Goal: Transaction & Acquisition: Purchase product/service

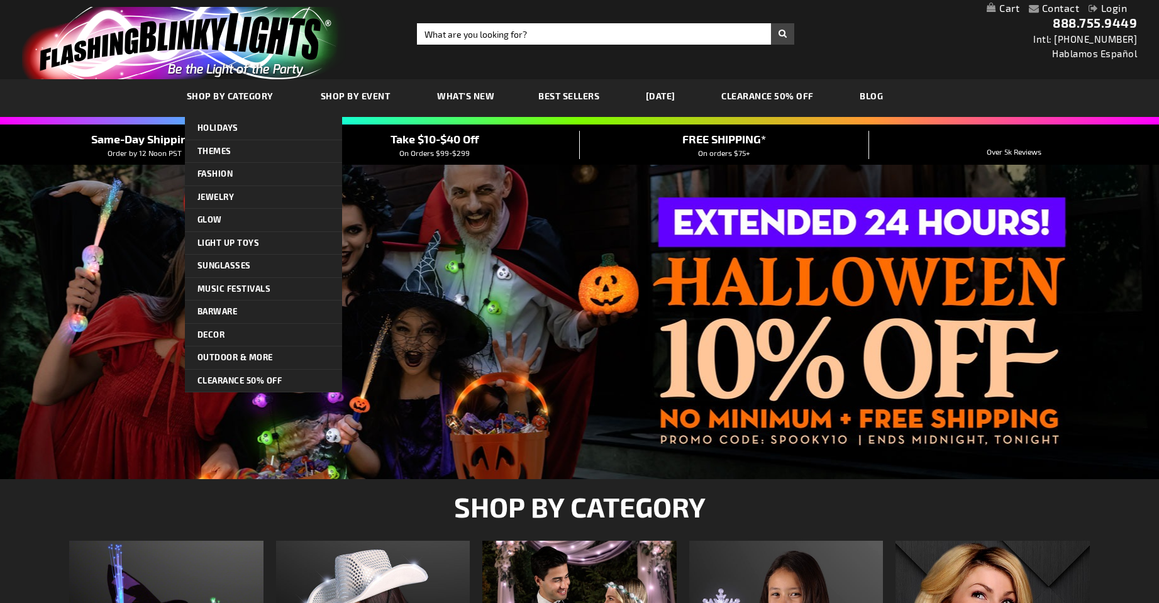
click at [252, 97] on span "SHOP BY CATEGORY" at bounding box center [230, 96] width 87 height 11
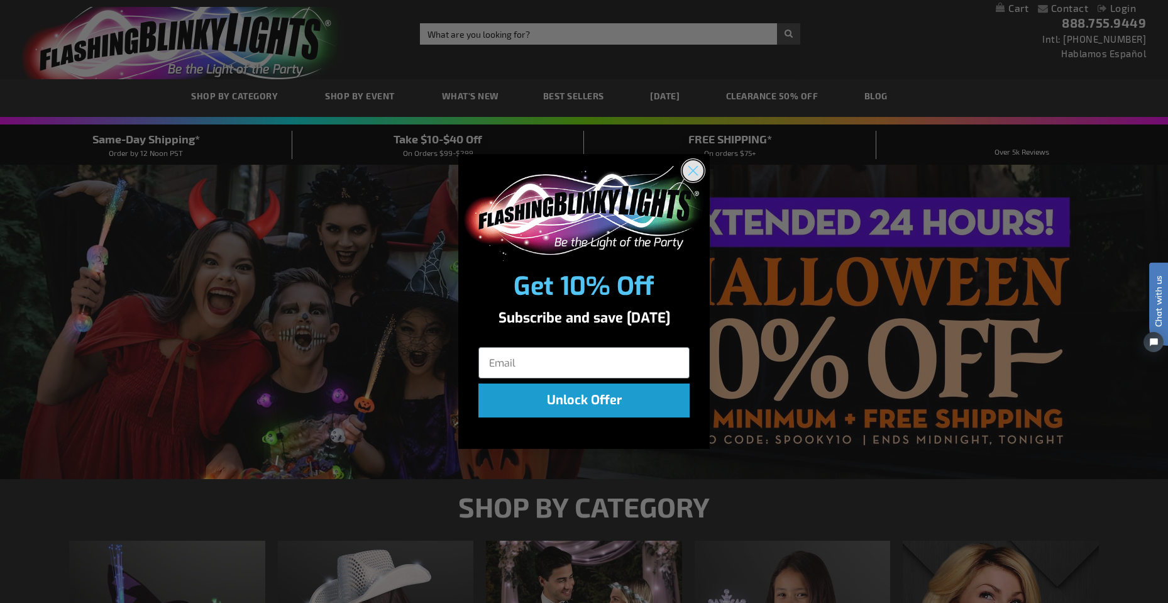
click at [695, 175] on circle "Close dialog" at bounding box center [693, 170] width 21 height 21
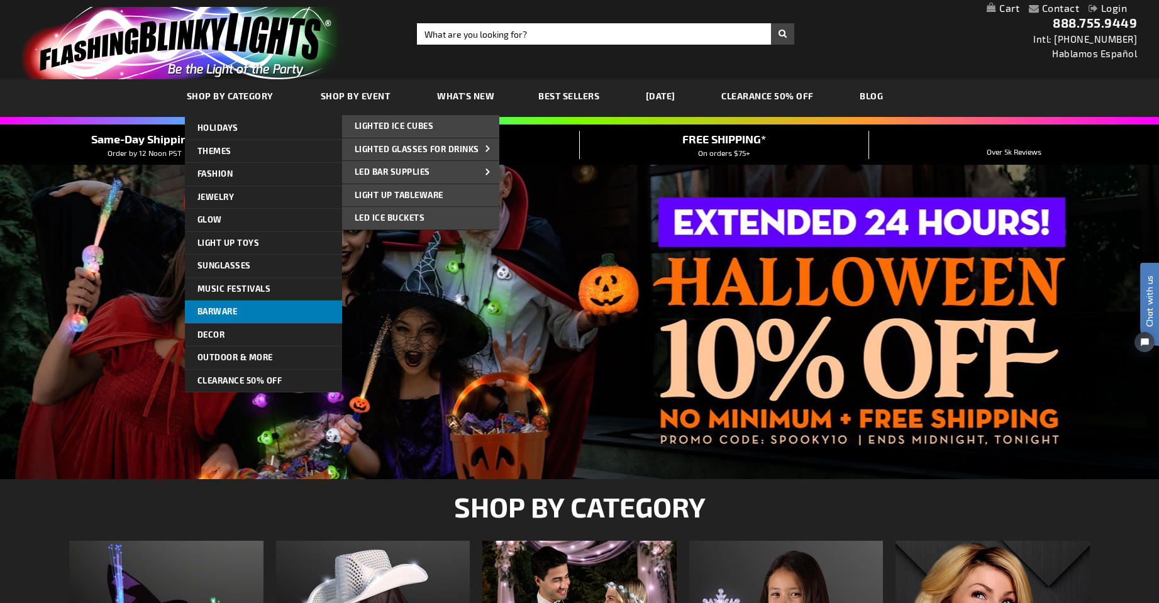
click at [256, 306] on link "Barware" at bounding box center [263, 312] width 157 height 23
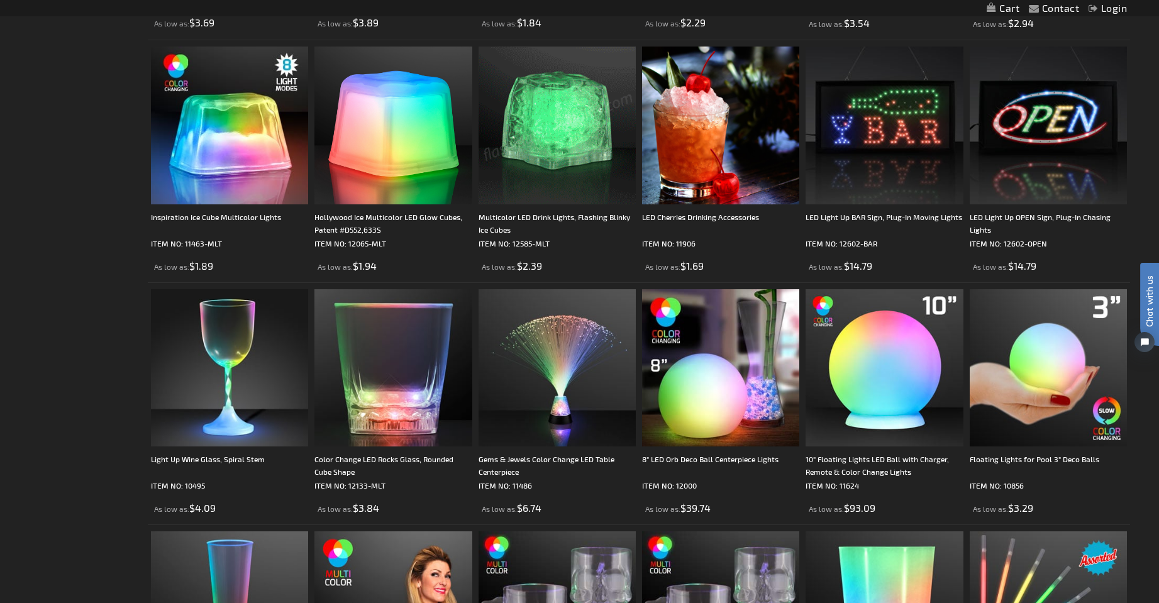
scroll to position [604, 0]
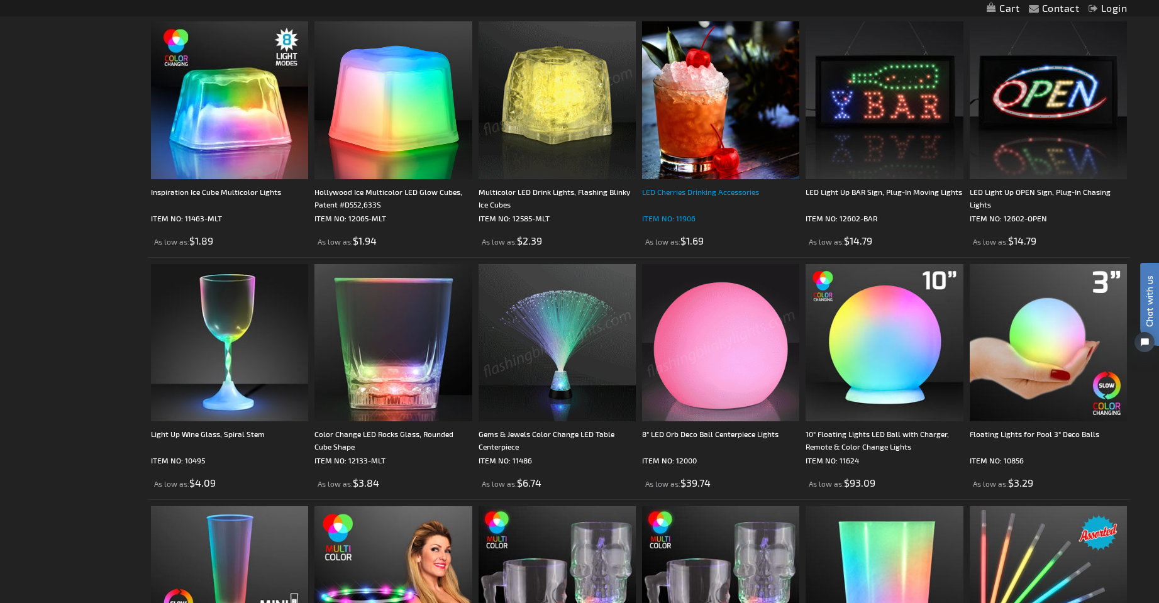
click at [696, 190] on div "LED Cherries Drinking Accessories" at bounding box center [720, 197] width 157 height 25
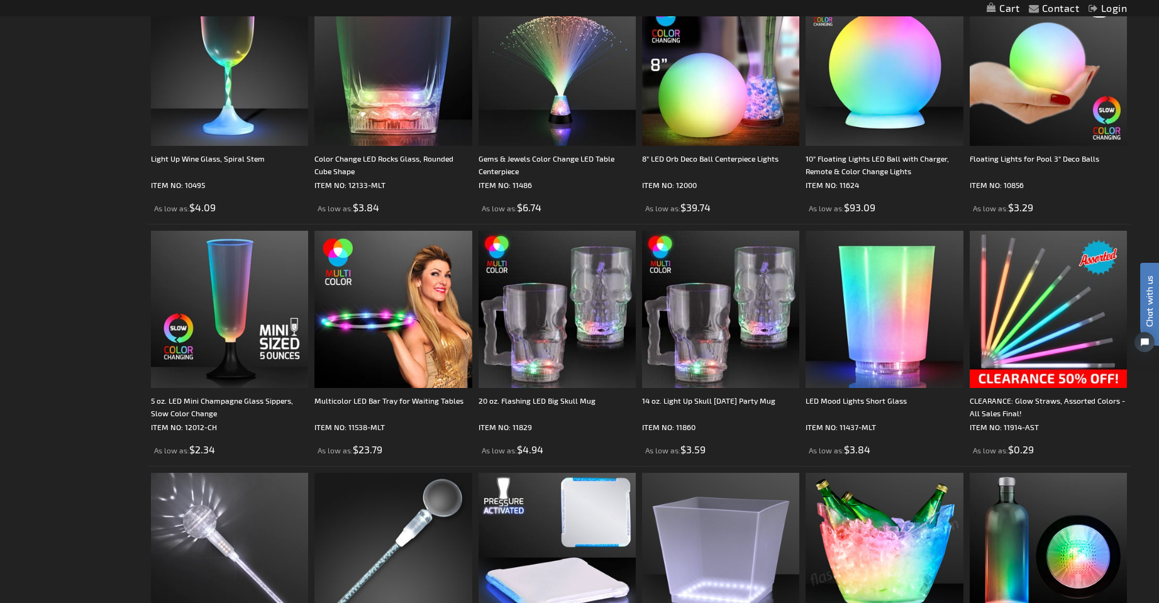
scroll to position [880, 0]
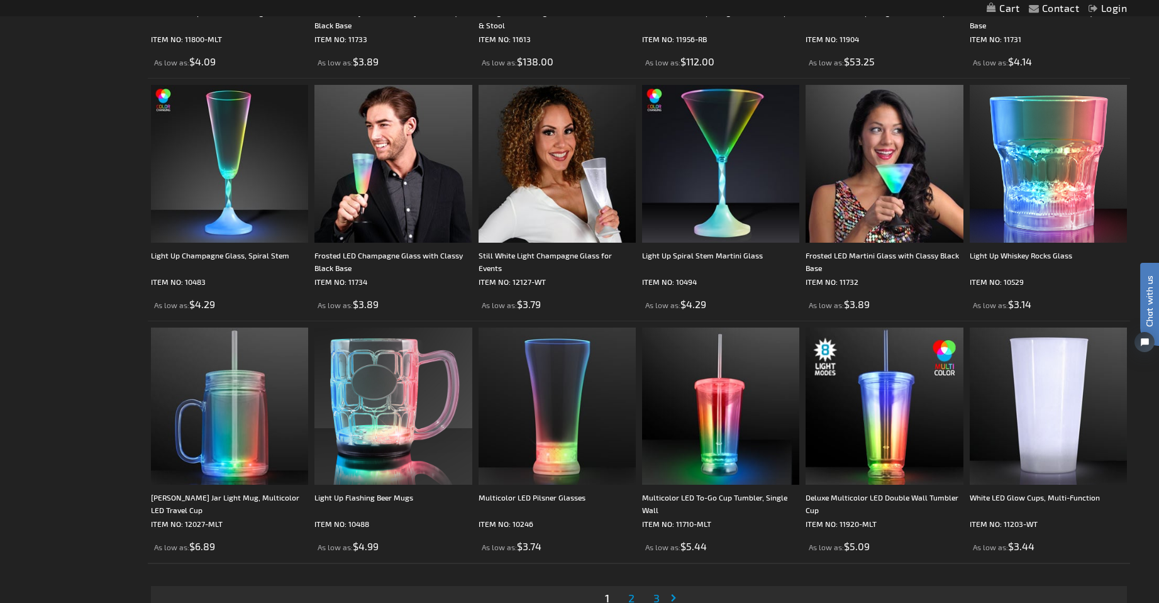
scroll to position [2339, 0]
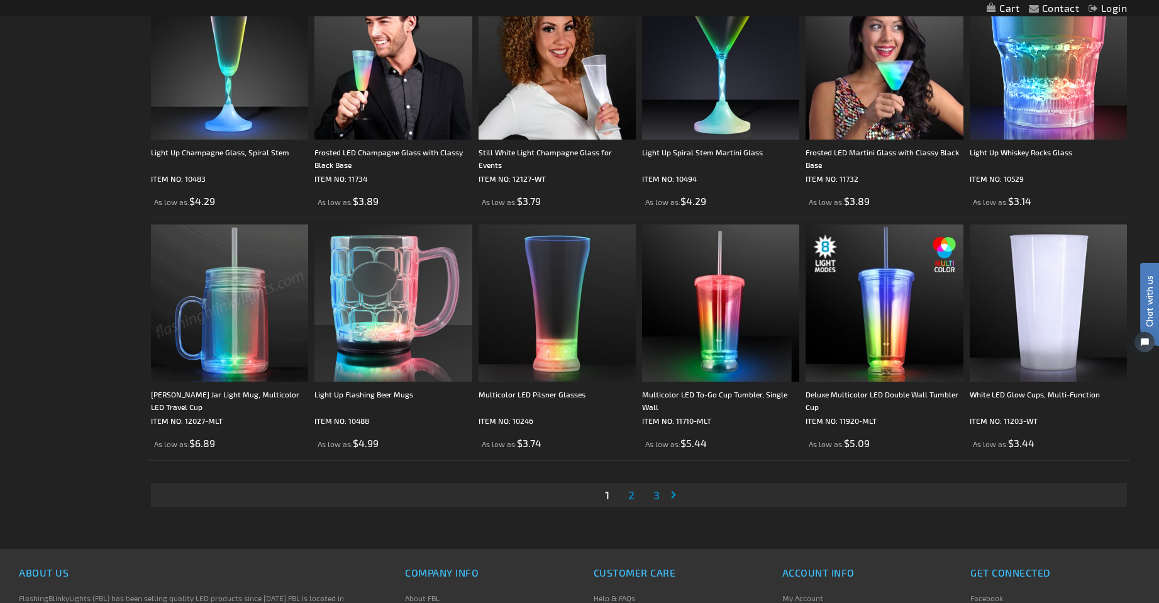
click at [628, 501] on span "2" at bounding box center [631, 495] width 6 height 14
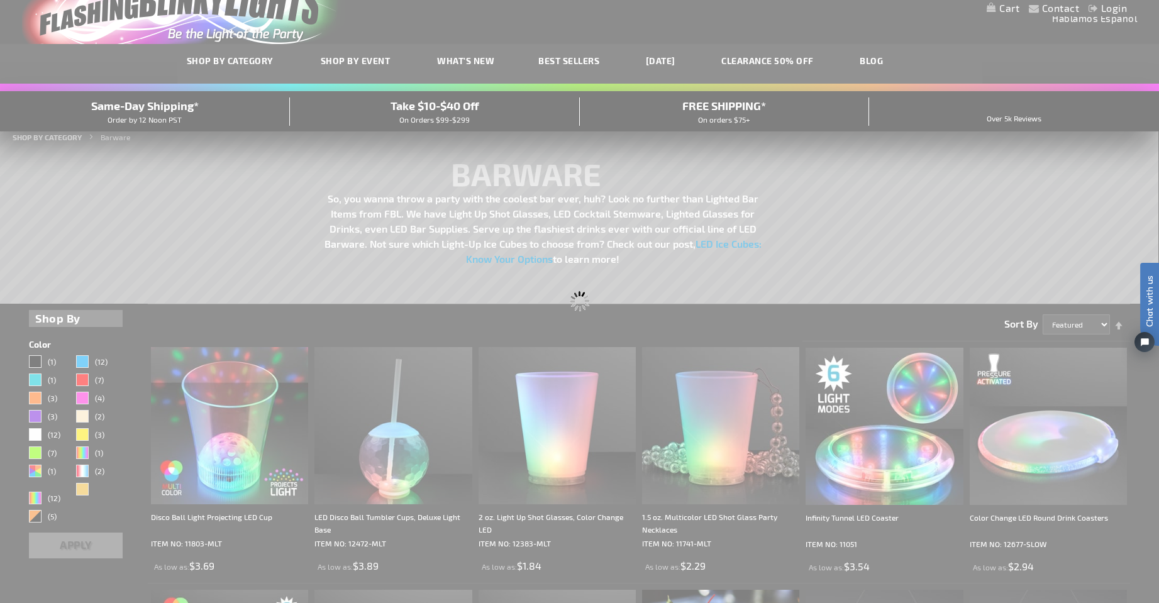
scroll to position [4, 0]
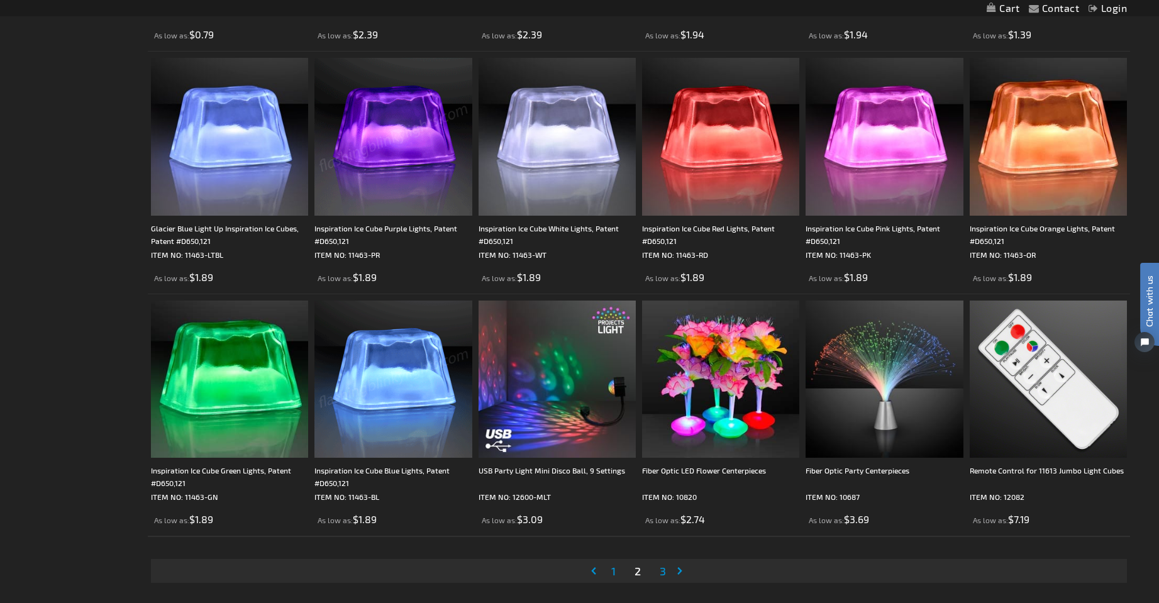
scroll to position [2263, 0]
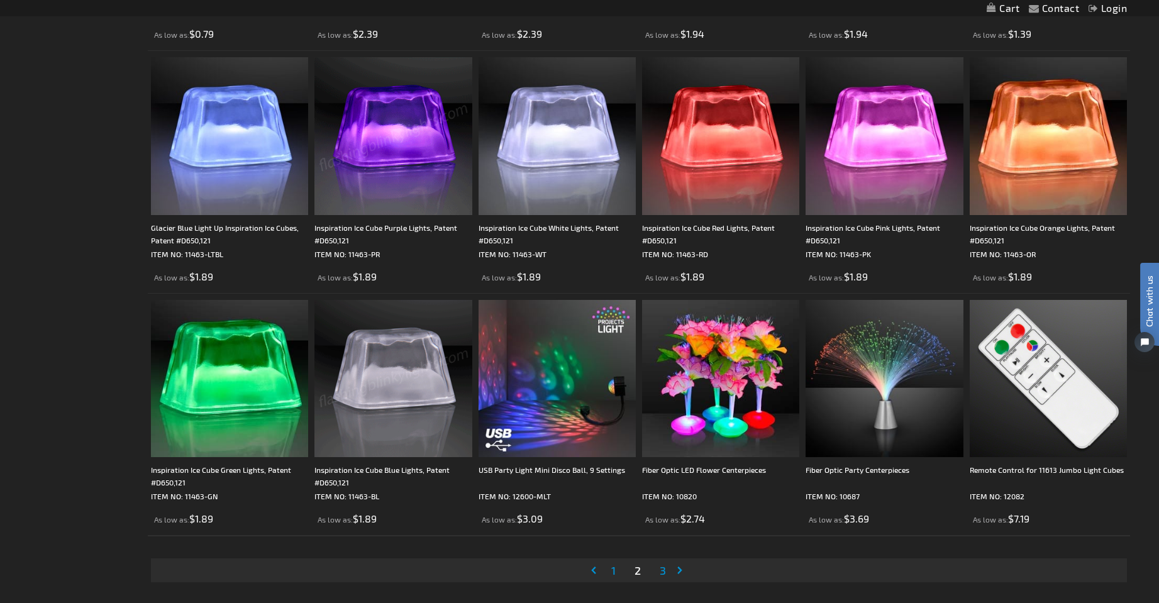
click at [660, 573] on span "3" at bounding box center [663, 570] width 6 height 14
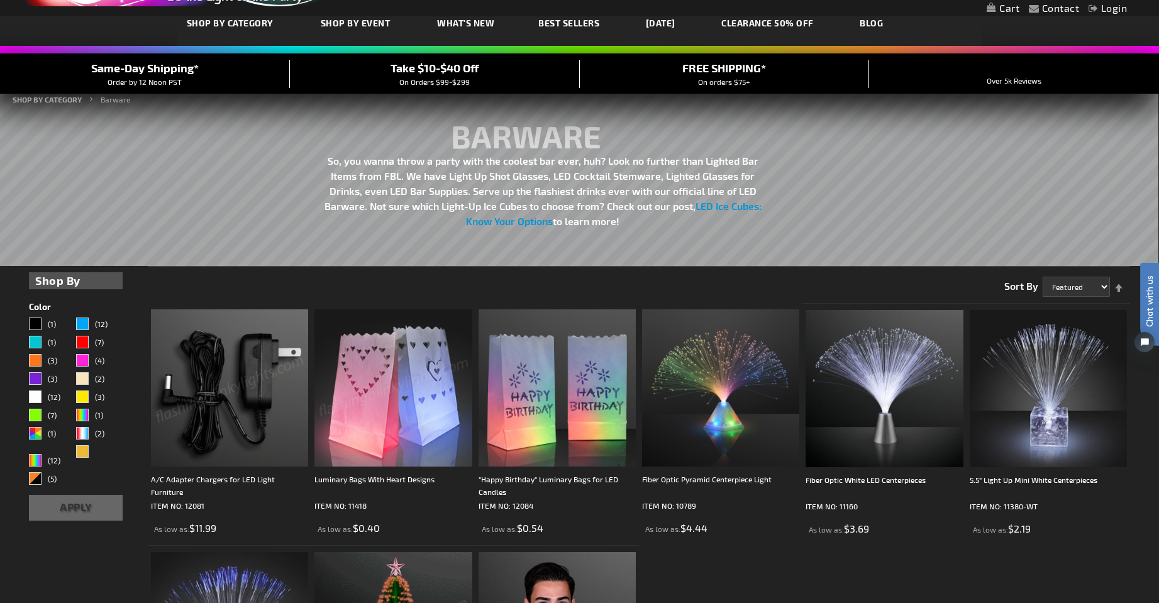
scroll to position [75, 0]
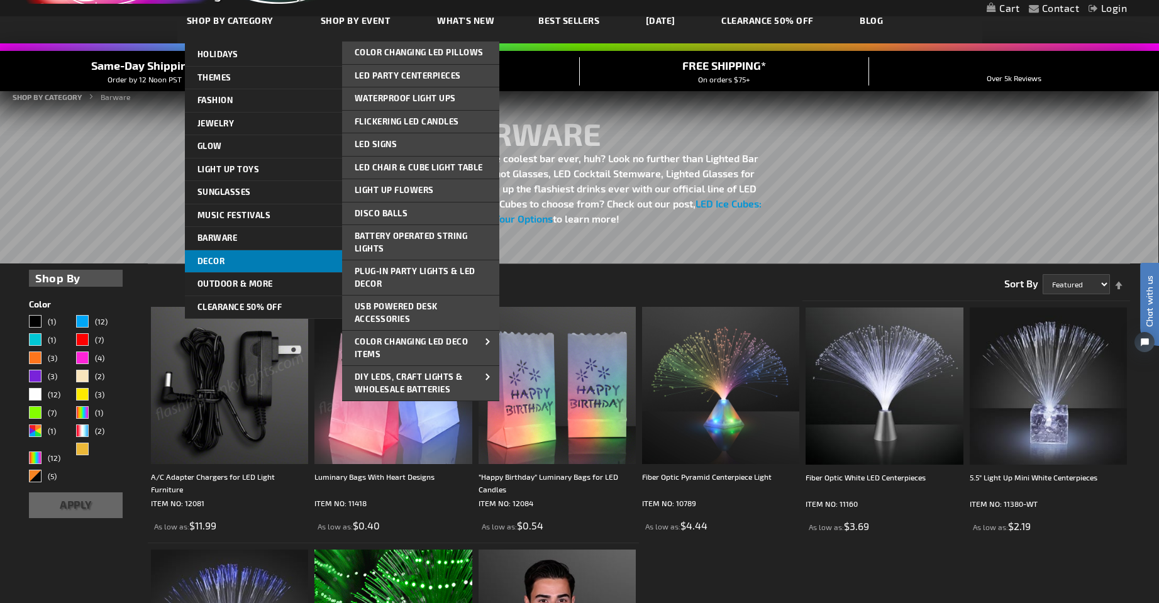
click at [214, 260] on span "Decor" at bounding box center [211, 261] width 28 height 10
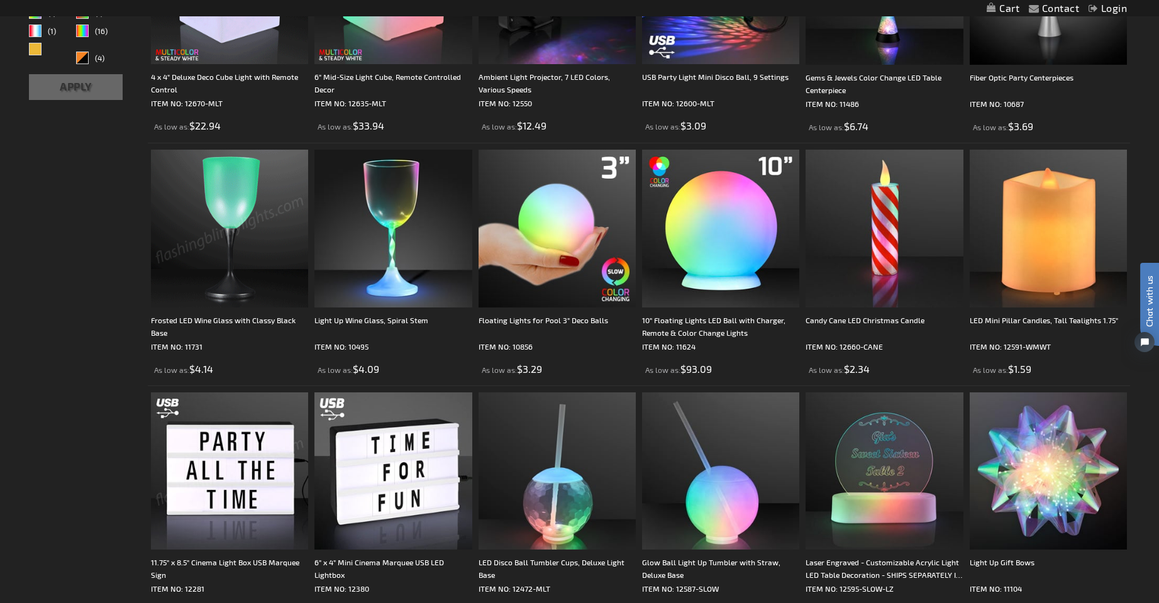
scroll to position [553, 0]
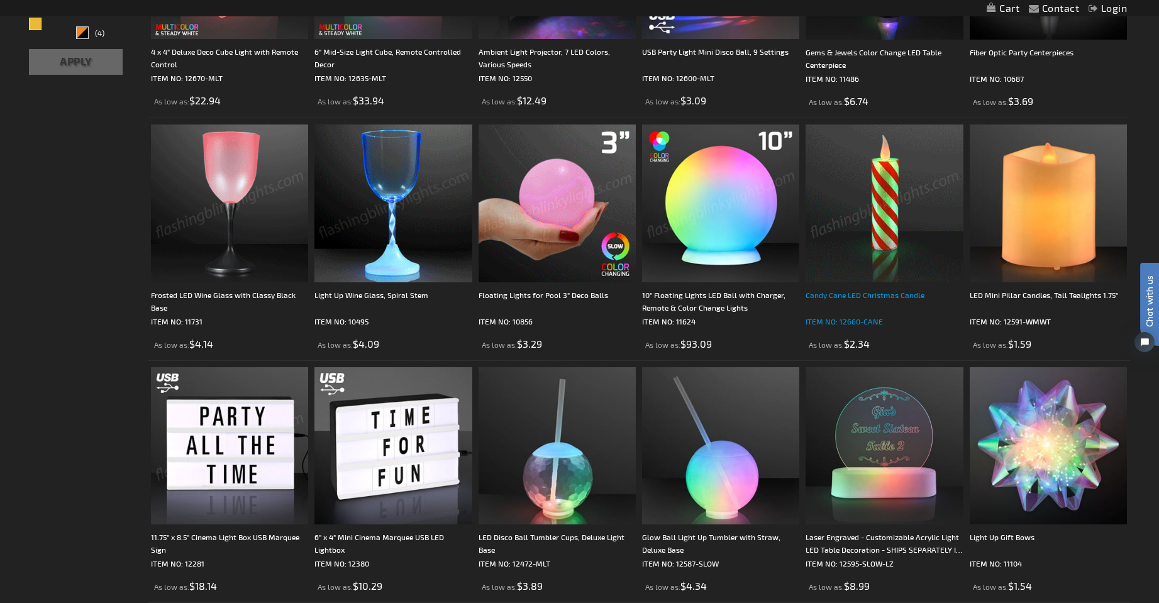
click at [855, 294] on div "Candy Cane LED Christmas Candle" at bounding box center [883, 301] width 157 height 25
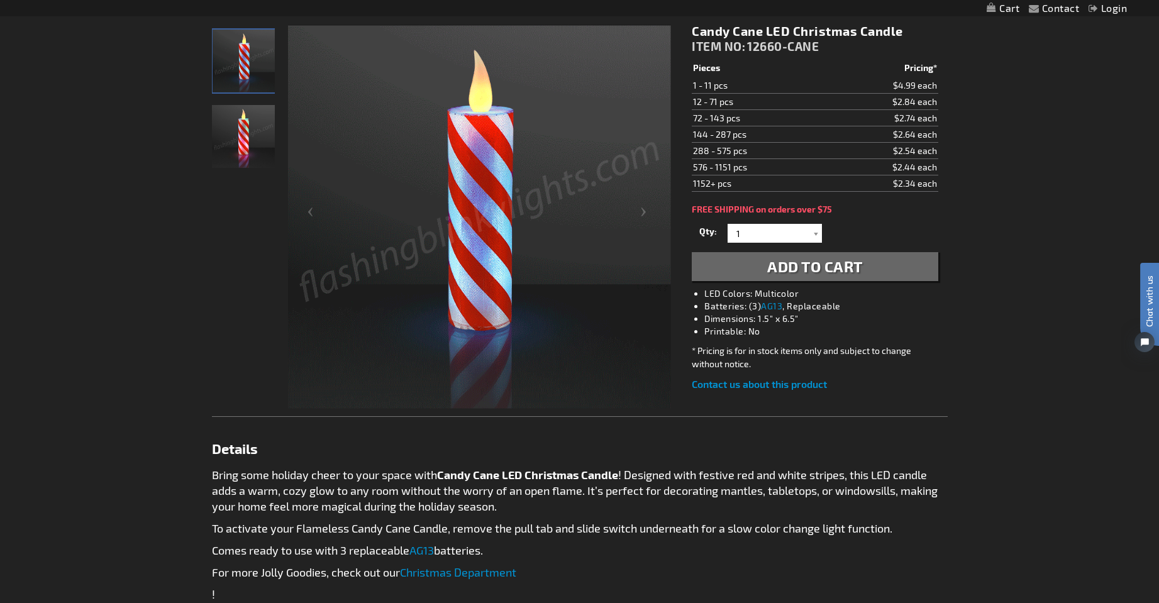
scroll to position [201, 0]
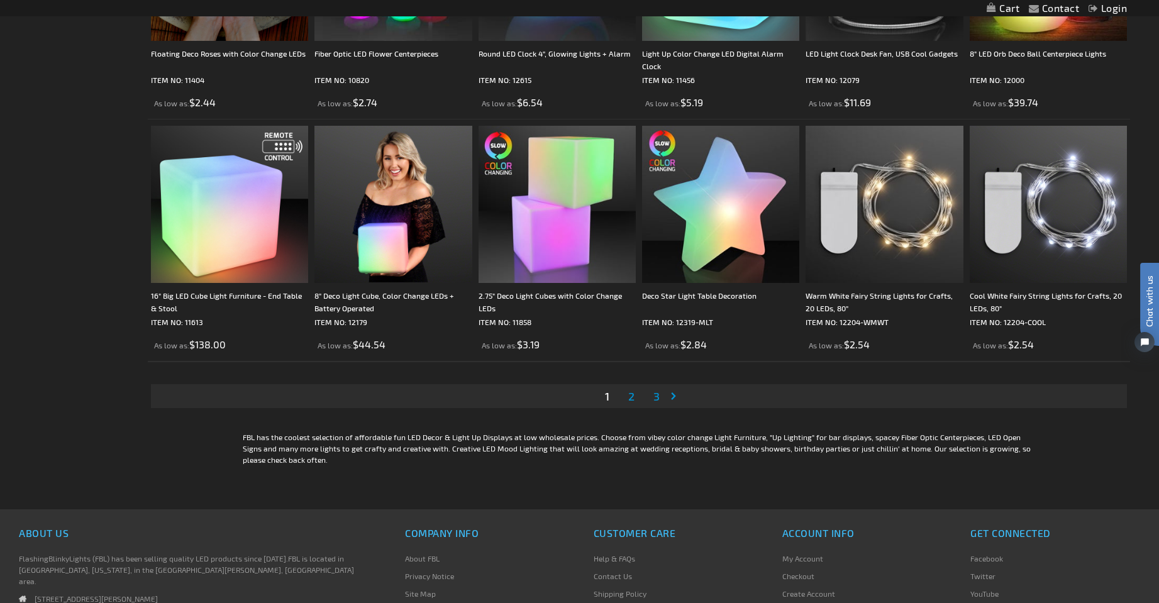
scroll to position [2516, 0]
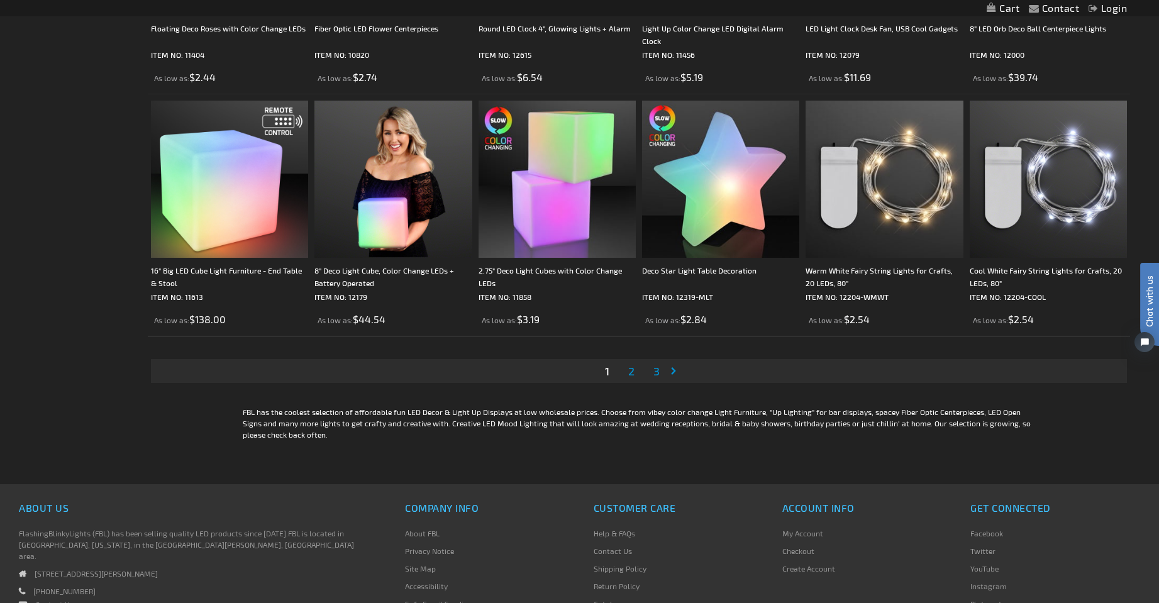
click at [632, 372] on span "2" at bounding box center [631, 371] width 6 height 14
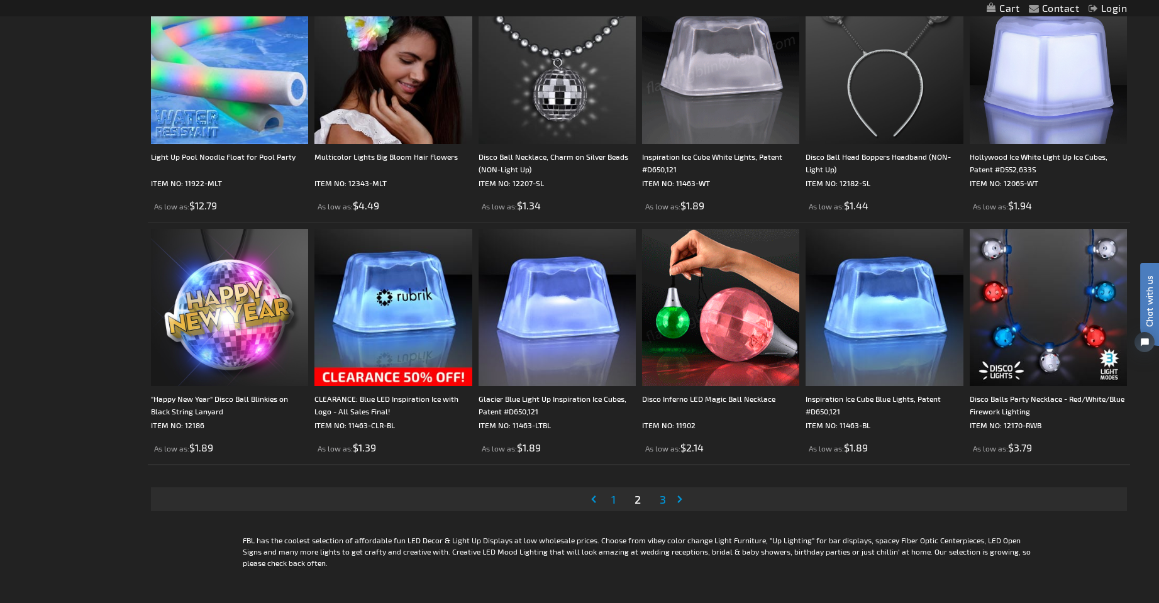
scroll to position [2389, 0]
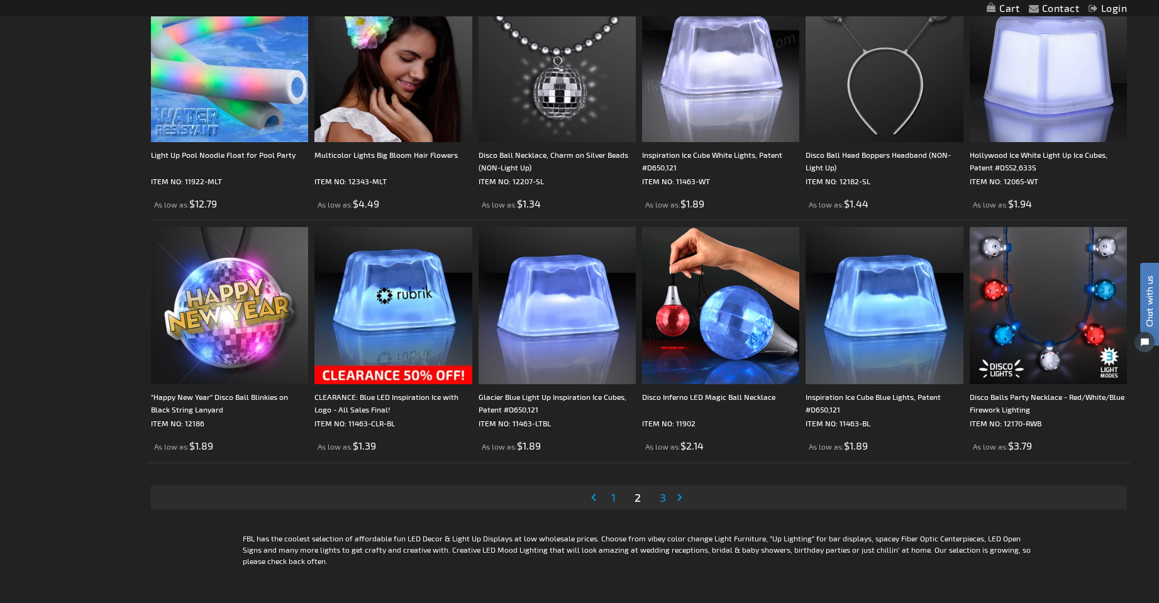
click at [663, 494] on span "3" at bounding box center [663, 497] width 6 height 14
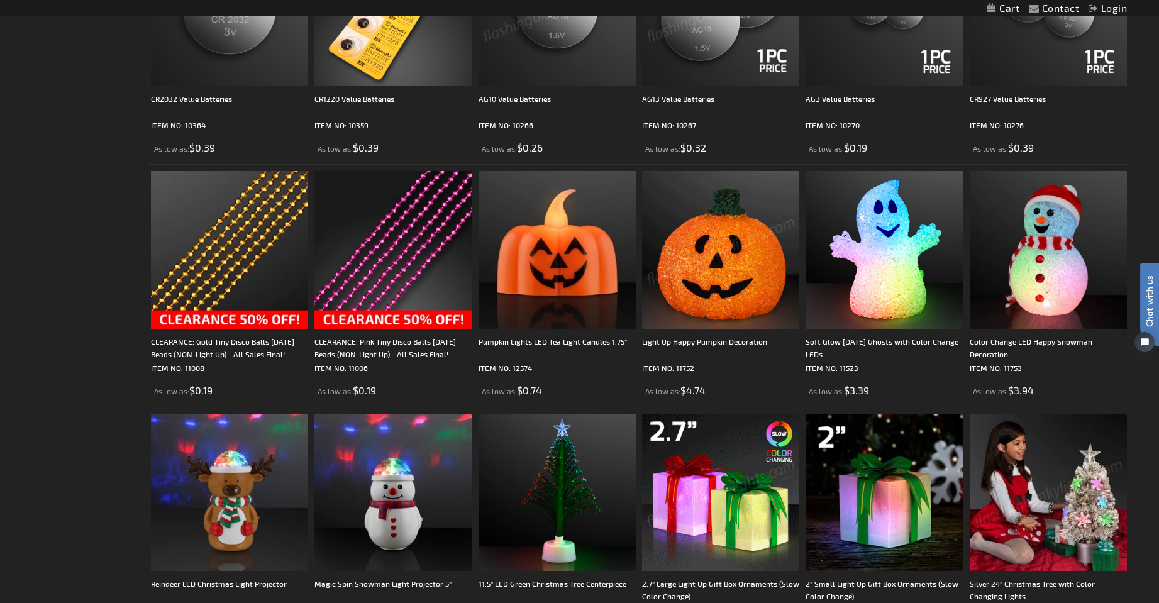
scroll to position [1559, 0]
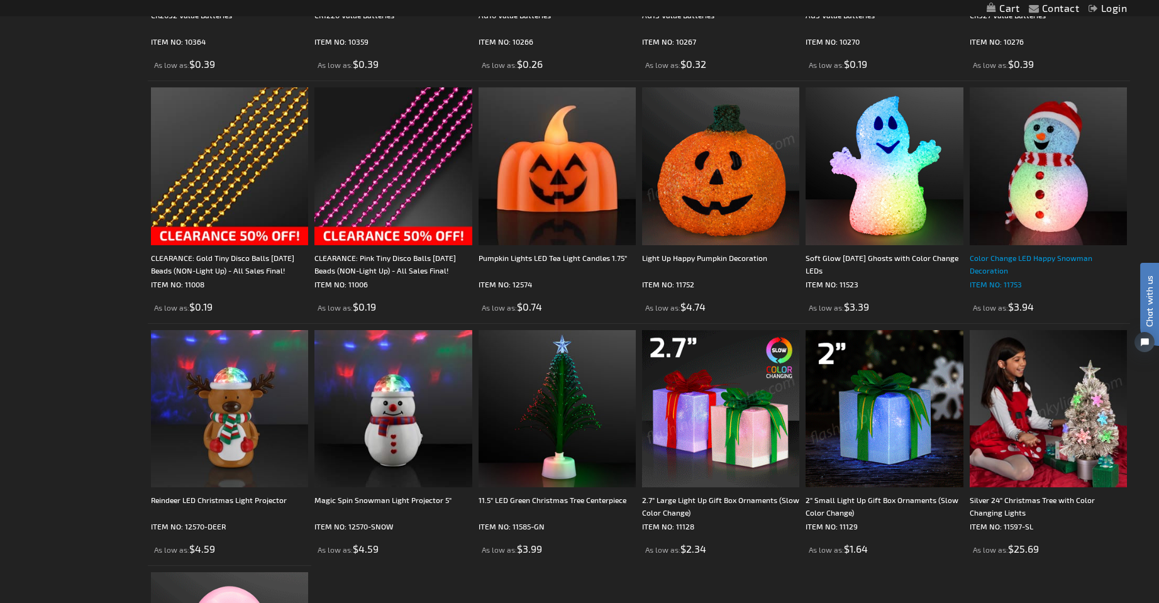
click at [1003, 261] on div "Color Change LED Happy Snowman Decoration" at bounding box center [1048, 263] width 157 height 25
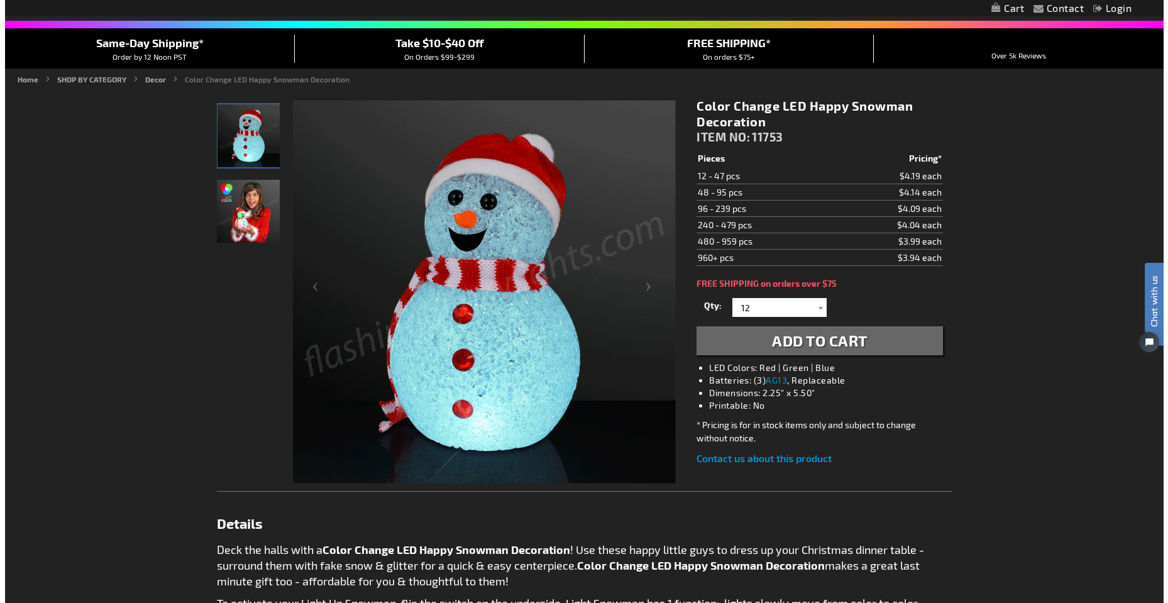
scroll to position [101, 0]
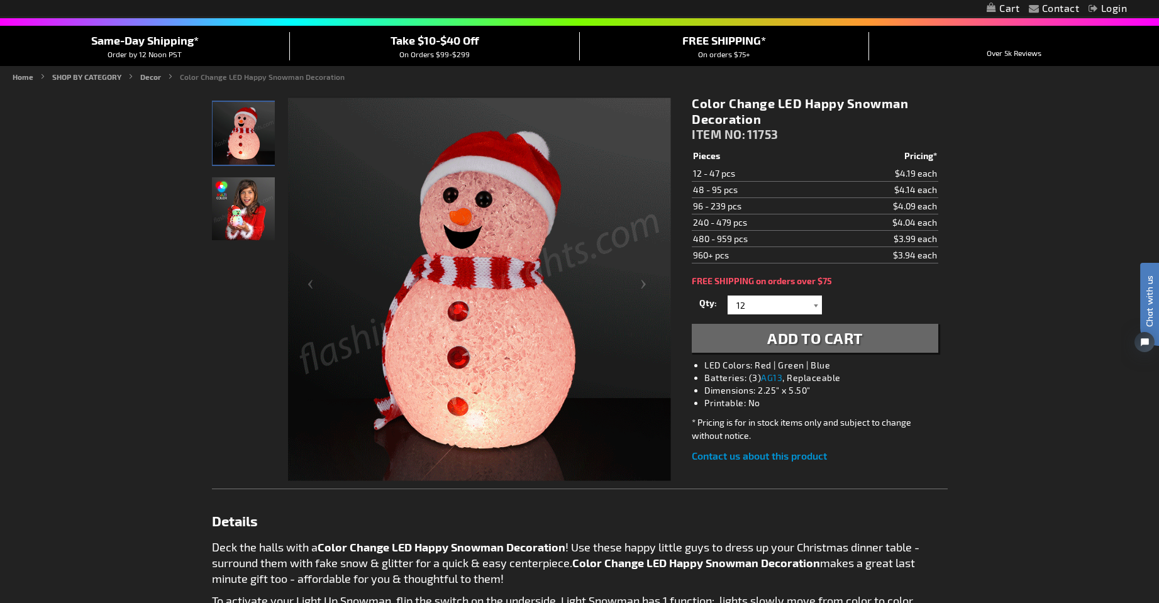
click at [819, 307] on div at bounding box center [815, 305] width 13 height 19
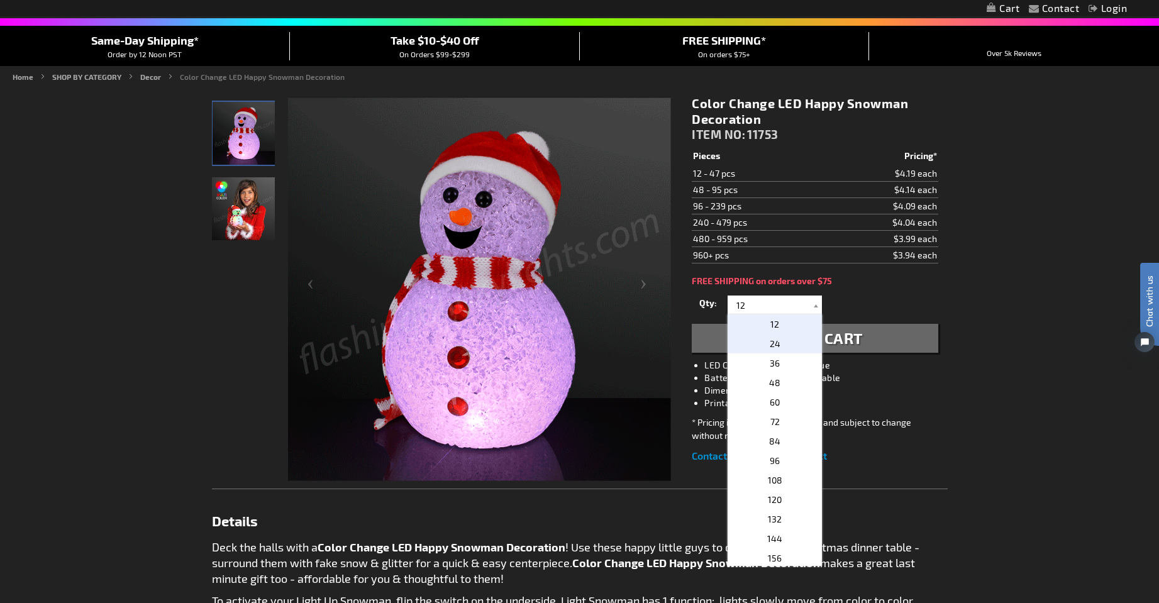
click at [788, 348] on p "24" at bounding box center [774, 343] width 94 height 19
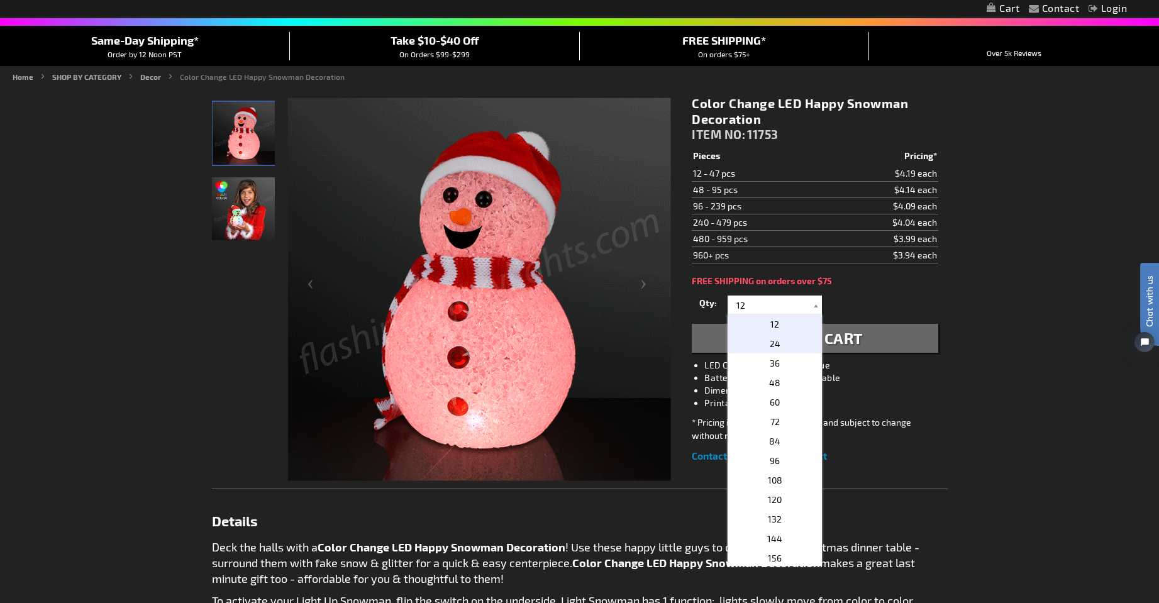
type input "24"
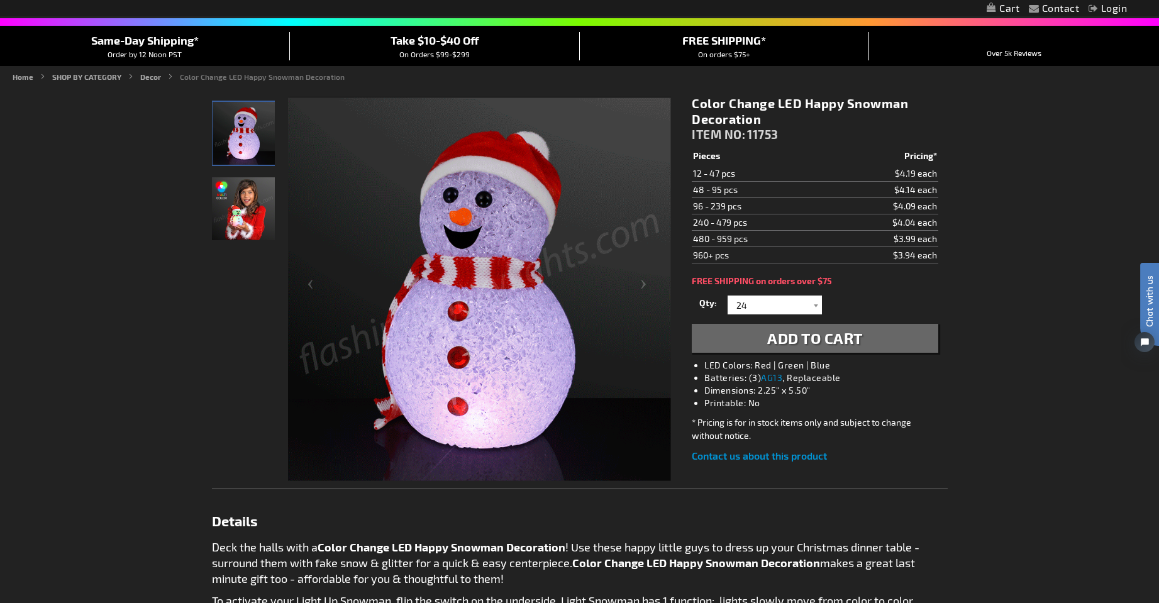
click at [846, 338] on span "Add to Cart" at bounding box center [815, 338] width 96 height 18
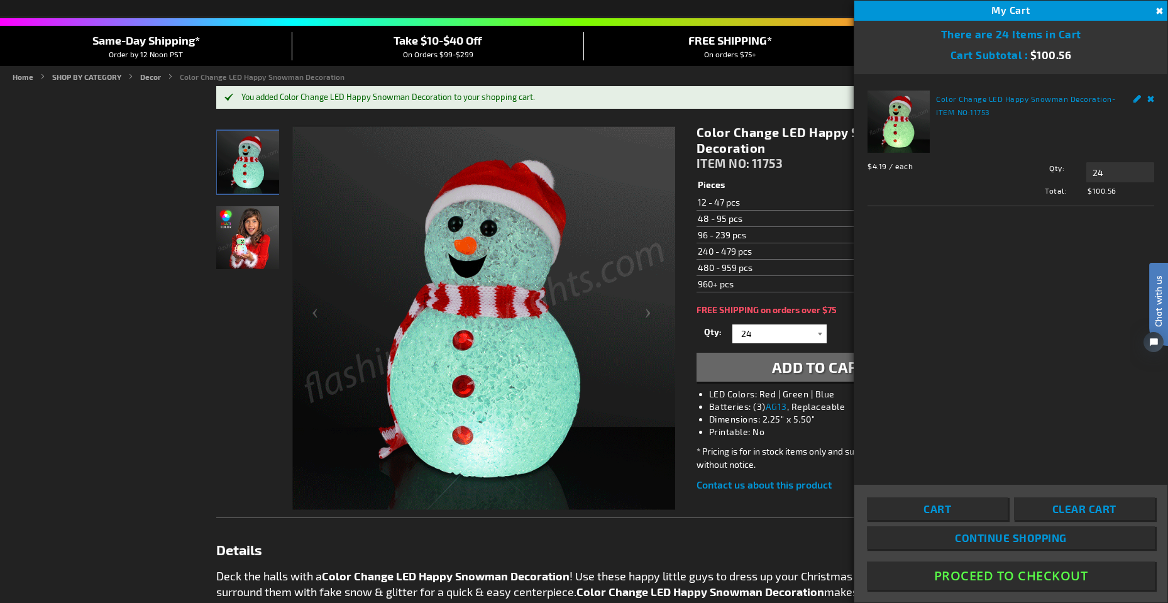
click at [817, 334] on div at bounding box center [820, 333] width 13 height 19
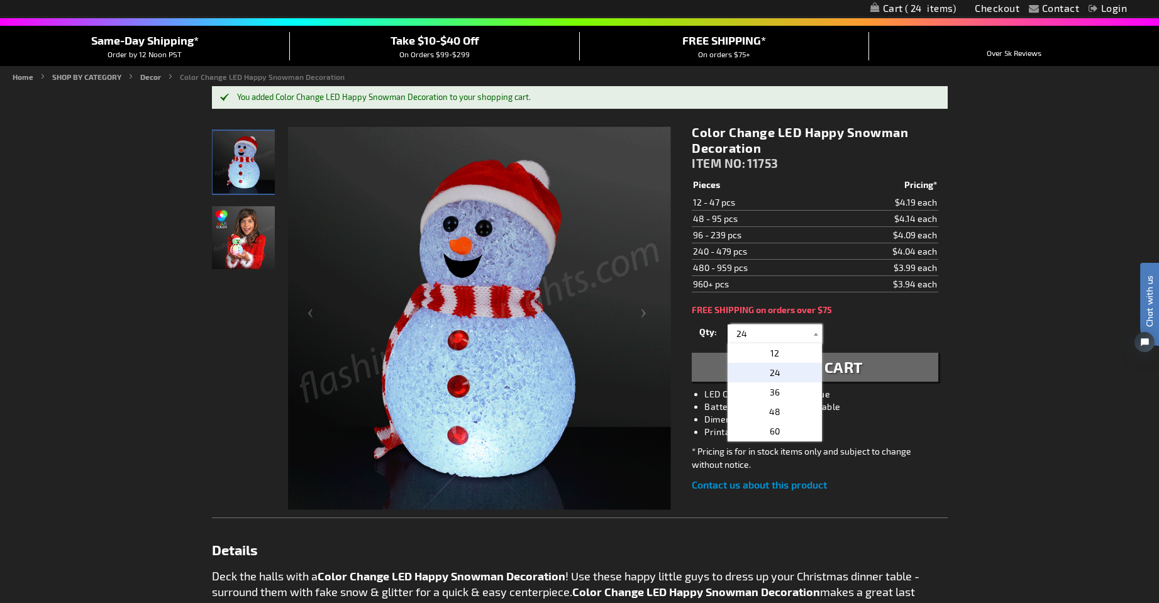
click at [780, 339] on input "24" at bounding box center [776, 333] width 91 height 19
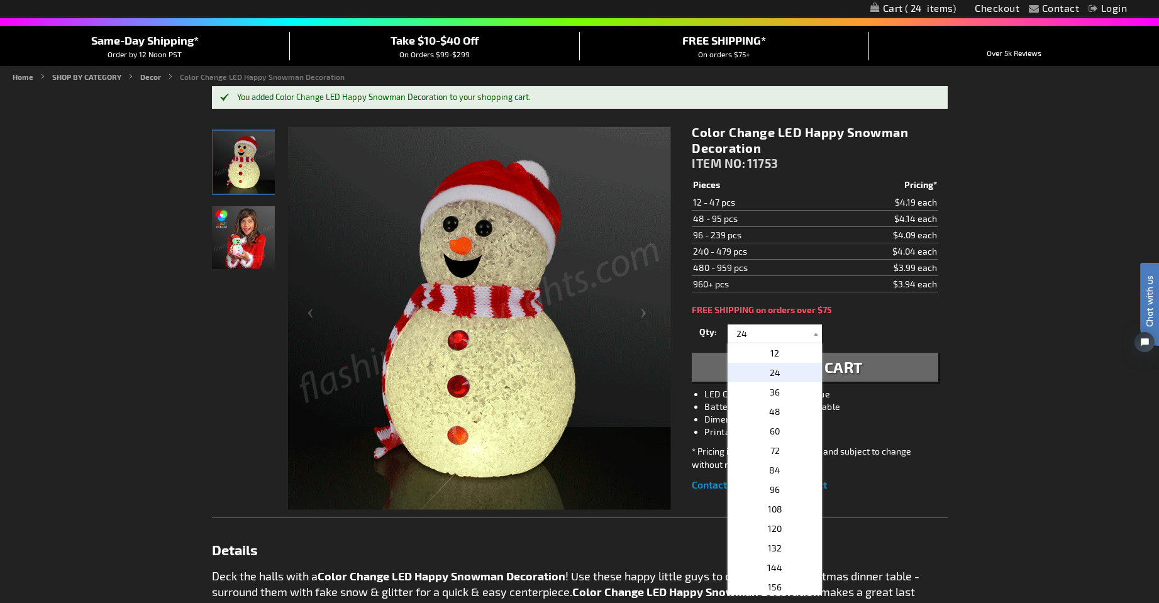
click at [763, 366] on p "24" at bounding box center [774, 372] width 94 height 19
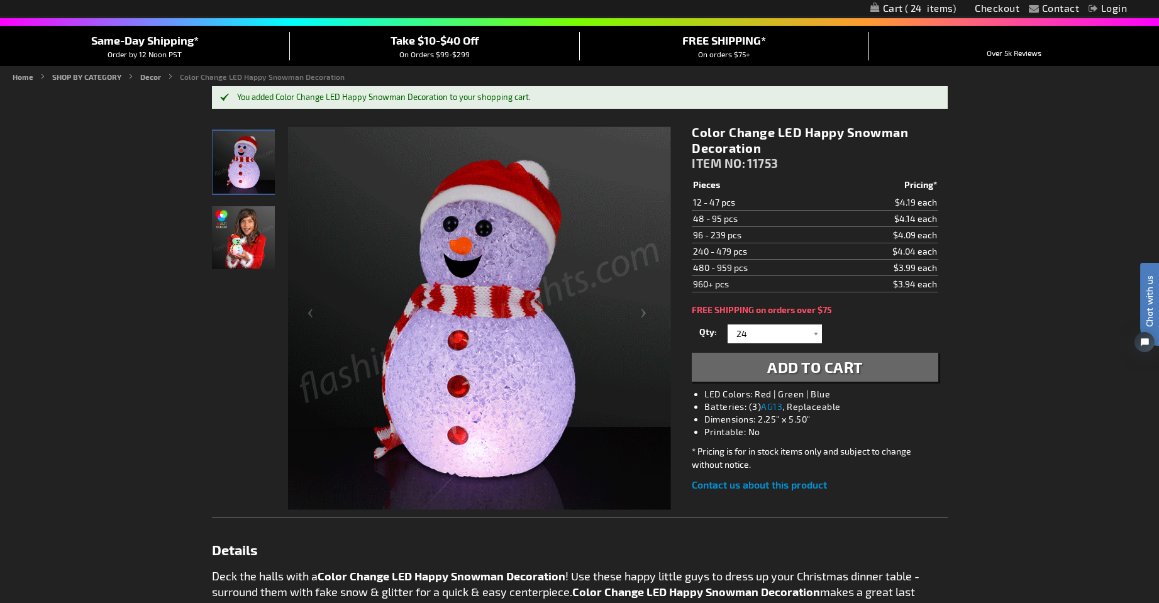
click at [797, 384] on div "Color Change LED Happy Snowman Decoration ITEM NO: 11753 $3.94 Pieces Pricing* …" at bounding box center [814, 308] width 265 height 387
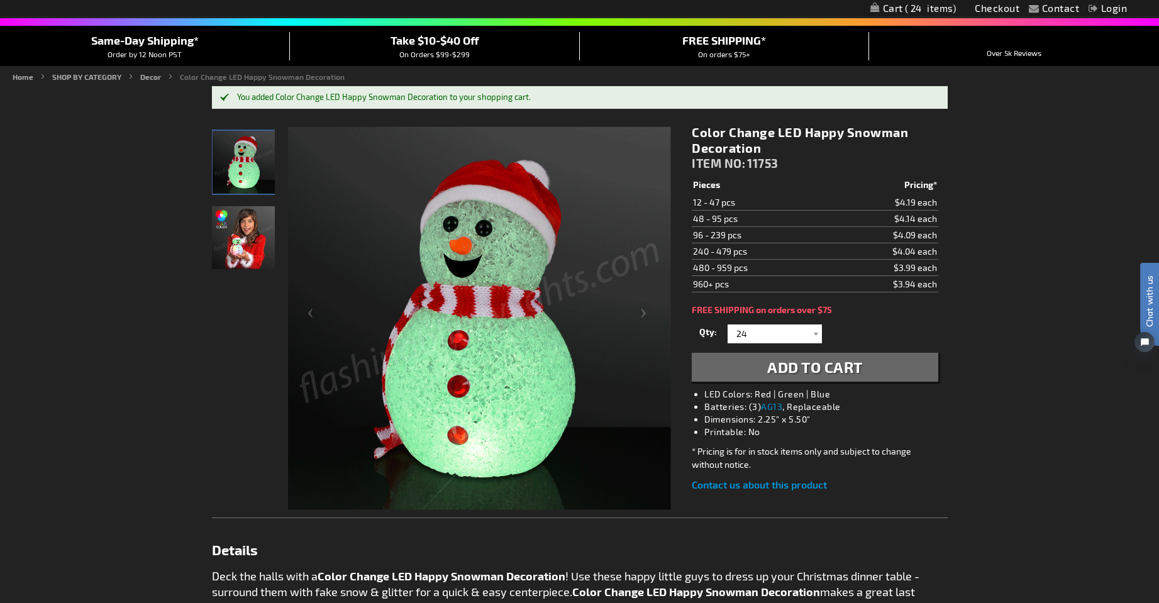
click at [916, 9] on span "24" at bounding box center [931, 8] width 52 height 11
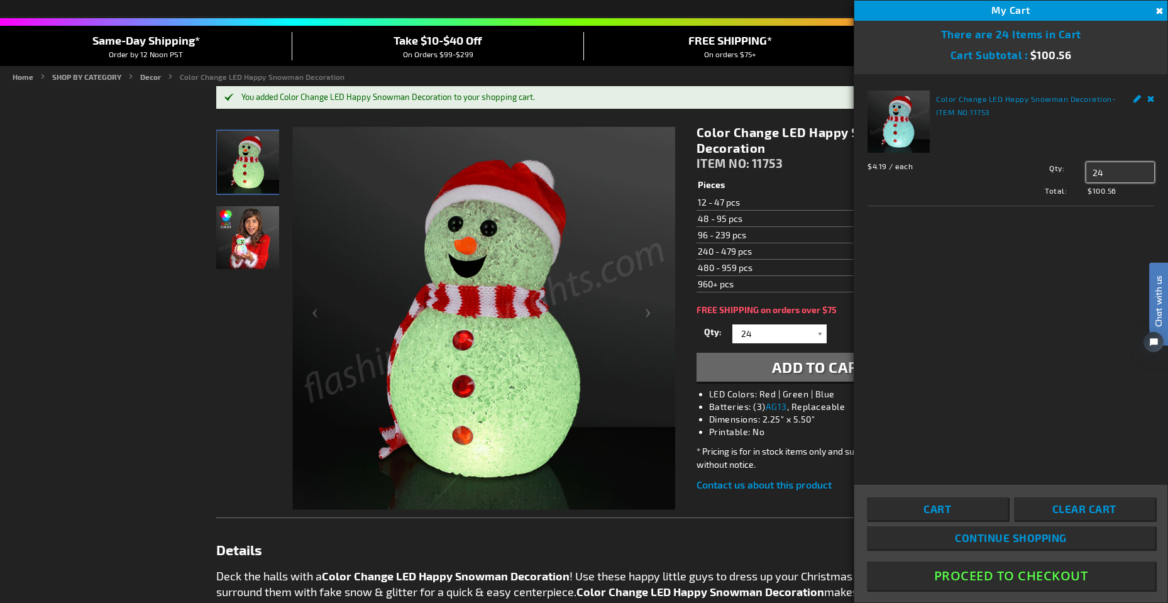
click at [1119, 169] on input "24" at bounding box center [1120, 172] width 68 height 20
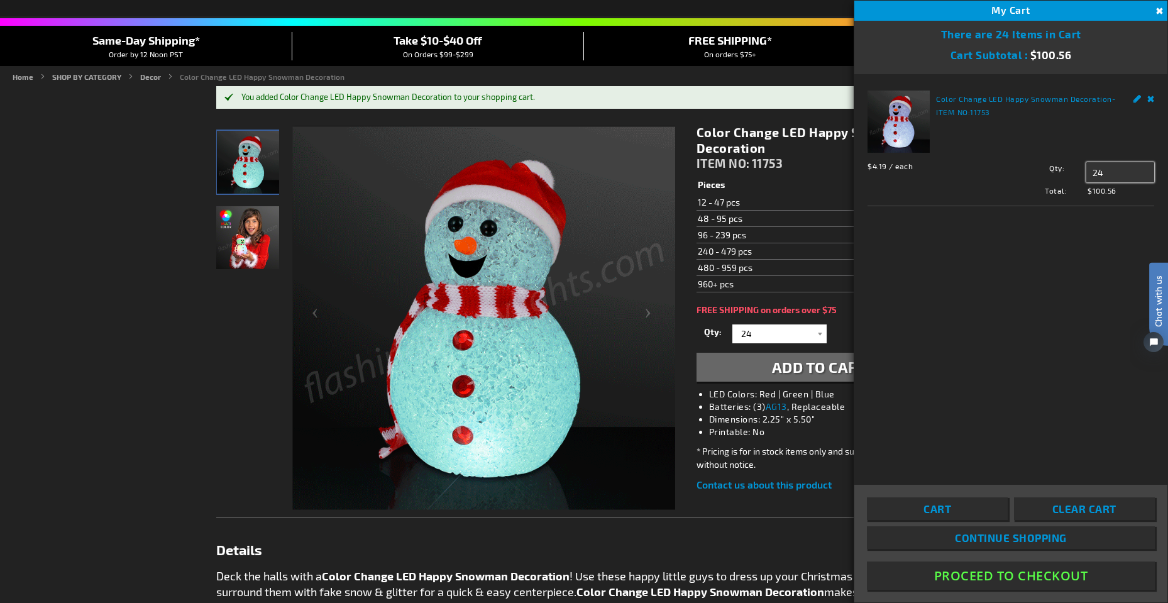
type input "2"
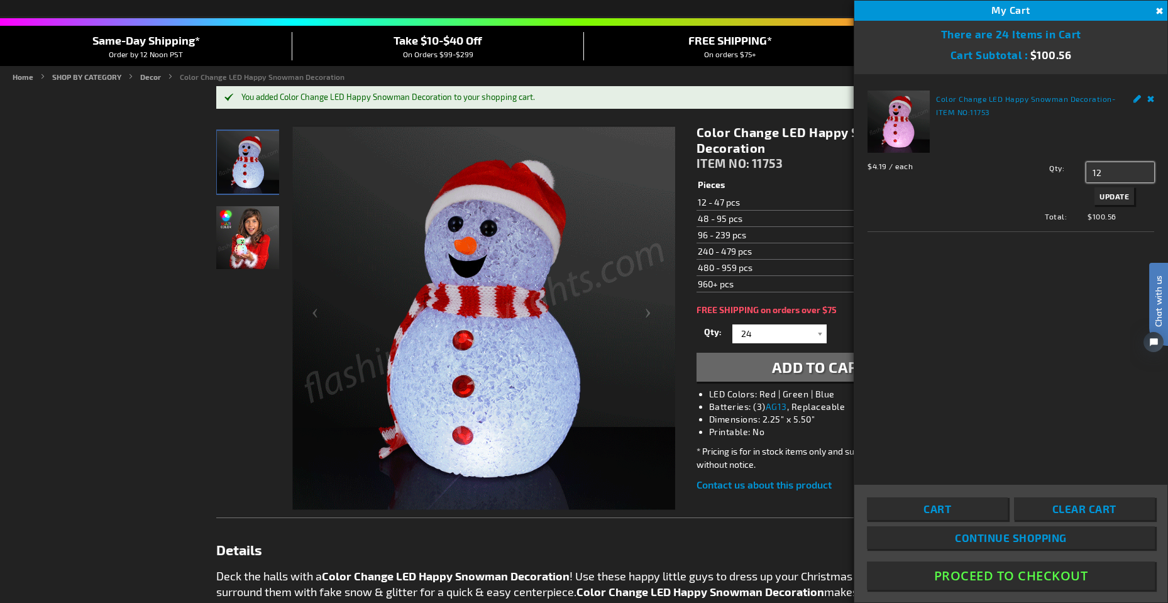
type input "12"
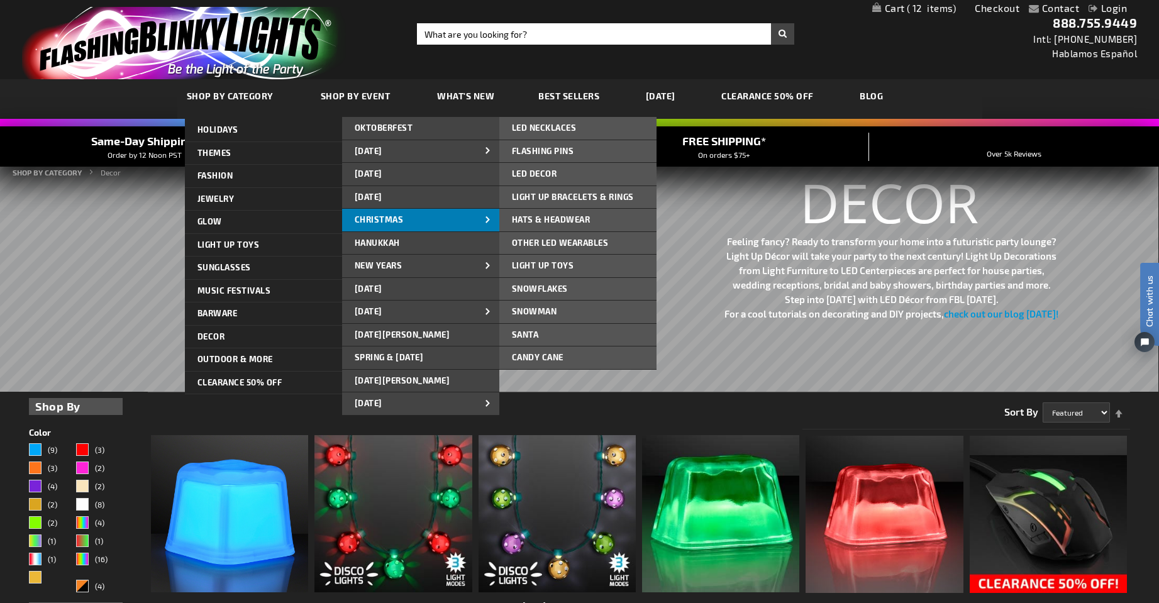
click at [406, 217] on link "CHRISTMAS" at bounding box center [420, 220] width 157 height 23
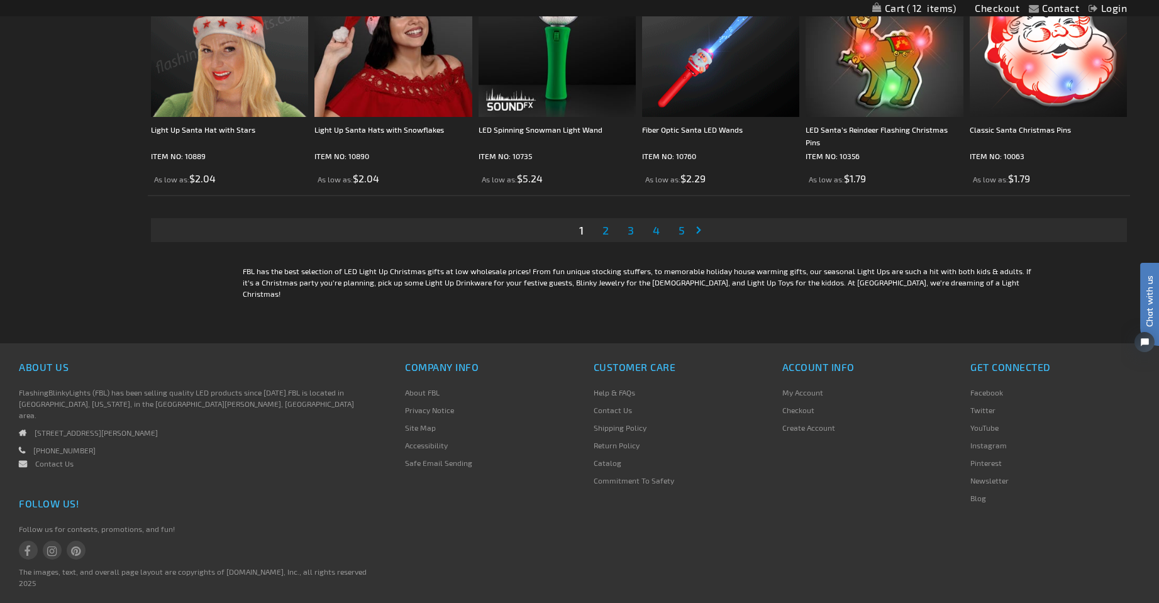
scroll to position [2714, 0]
